Goal: Navigation & Orientation: Find specific page/section

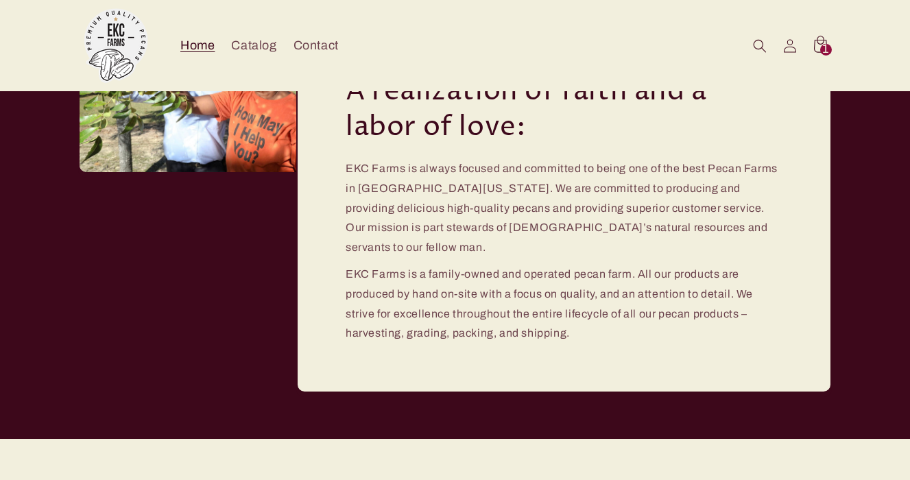
scroll to position [2216, 0]
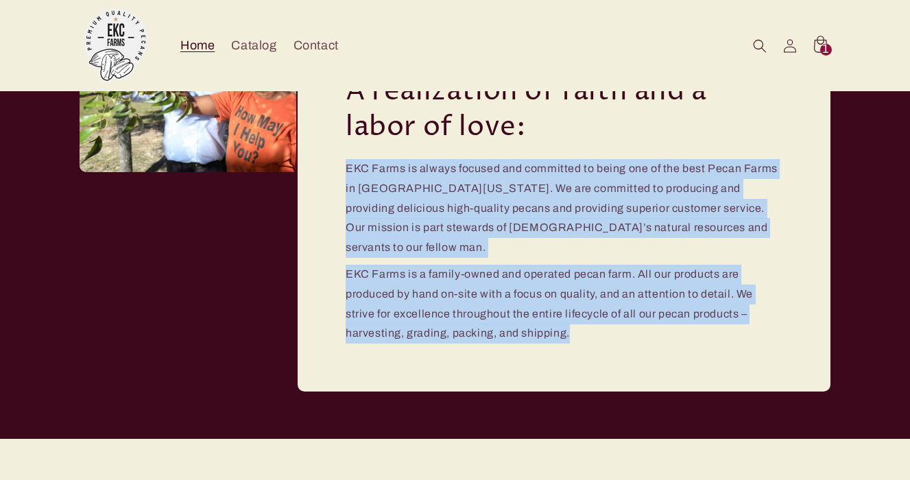
click at [346, 165] on div "A realization of faith and a labor of love: EKC Farms is always focused and com…" at bounding box center [564, 212] width 536 height 361
copy div "EKC Farms is always focused and committed to being one of the best Pecan Farms …"
click at [515, 219] on p "EKC Farms is always focused and committed to being one of the best Pecan Farms …" at bounding box center [564, 208] width 437 height 99
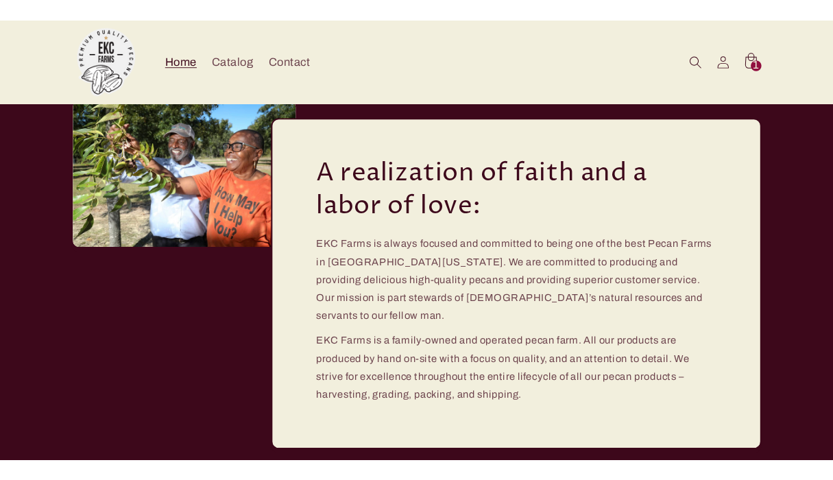
scroll to position [2137, 0]
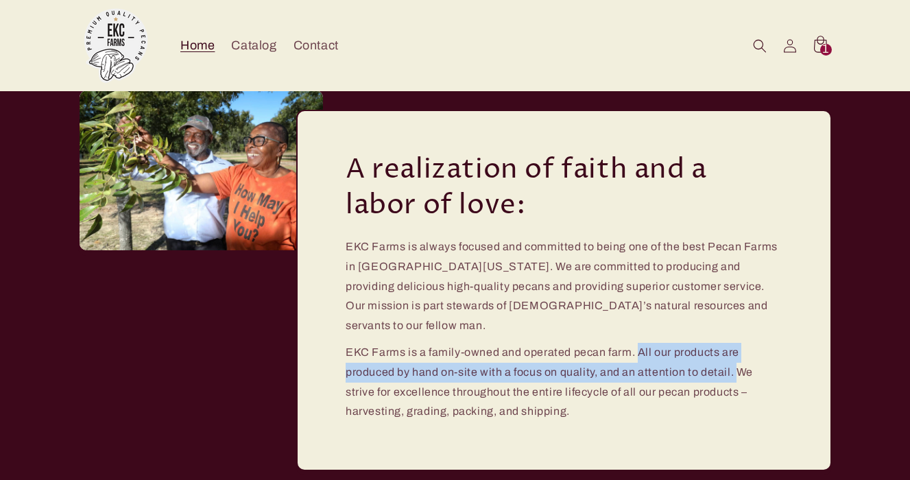
drag, startPoint x: 640, startPoint y: 330, endPoint x: 736, endPoint y: 357, distance: 100.5
click at [736, 357] on p "EKC Farms is a family-owned and operated pecan farm. All our products are produ…" at bounding box center [564, 382] width 437 height 79
copy p "All our products are produced by hand on-site with a focus on quality, and an a…"
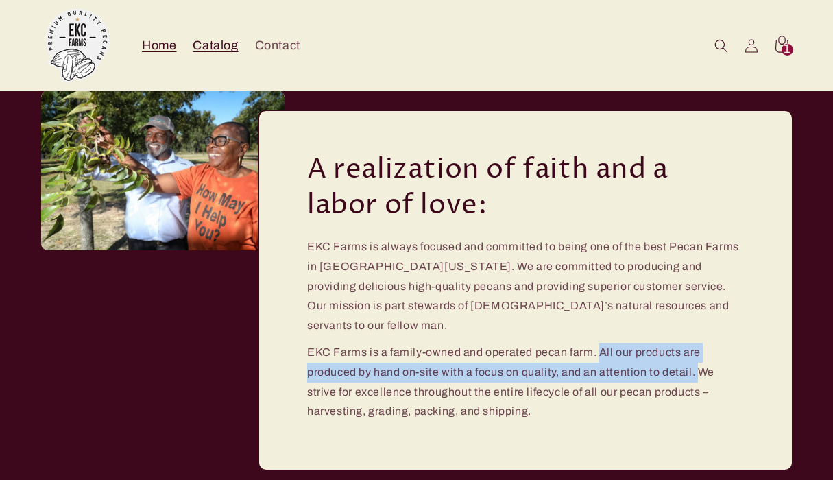
click at [229, 40] on span "Catalog" at bounding box center [215, 46] width 45 height 16
